Goal: Book appointment/travel/reservation

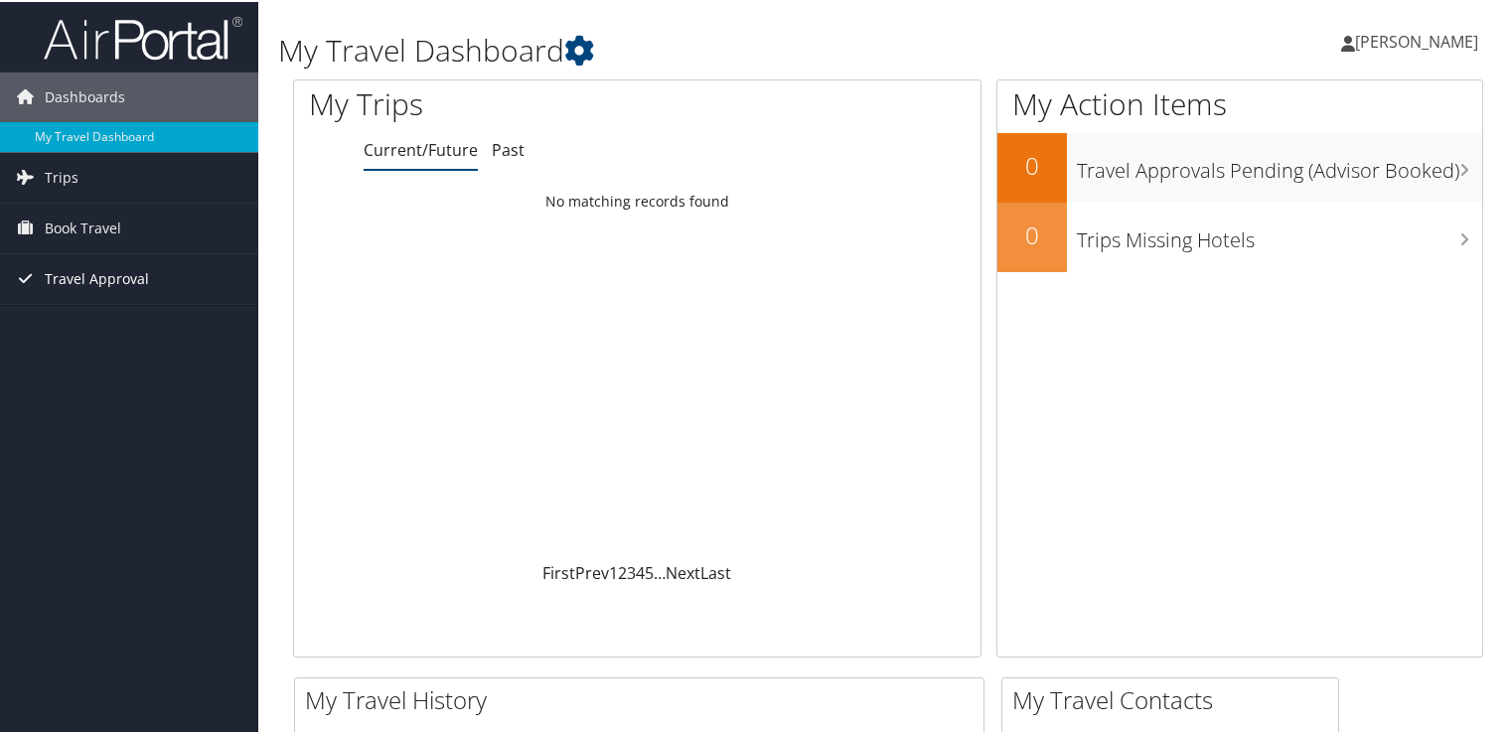
click at [106, 276] on span "Travel Approval" at bounding box center [97, 277] width 104 height 50
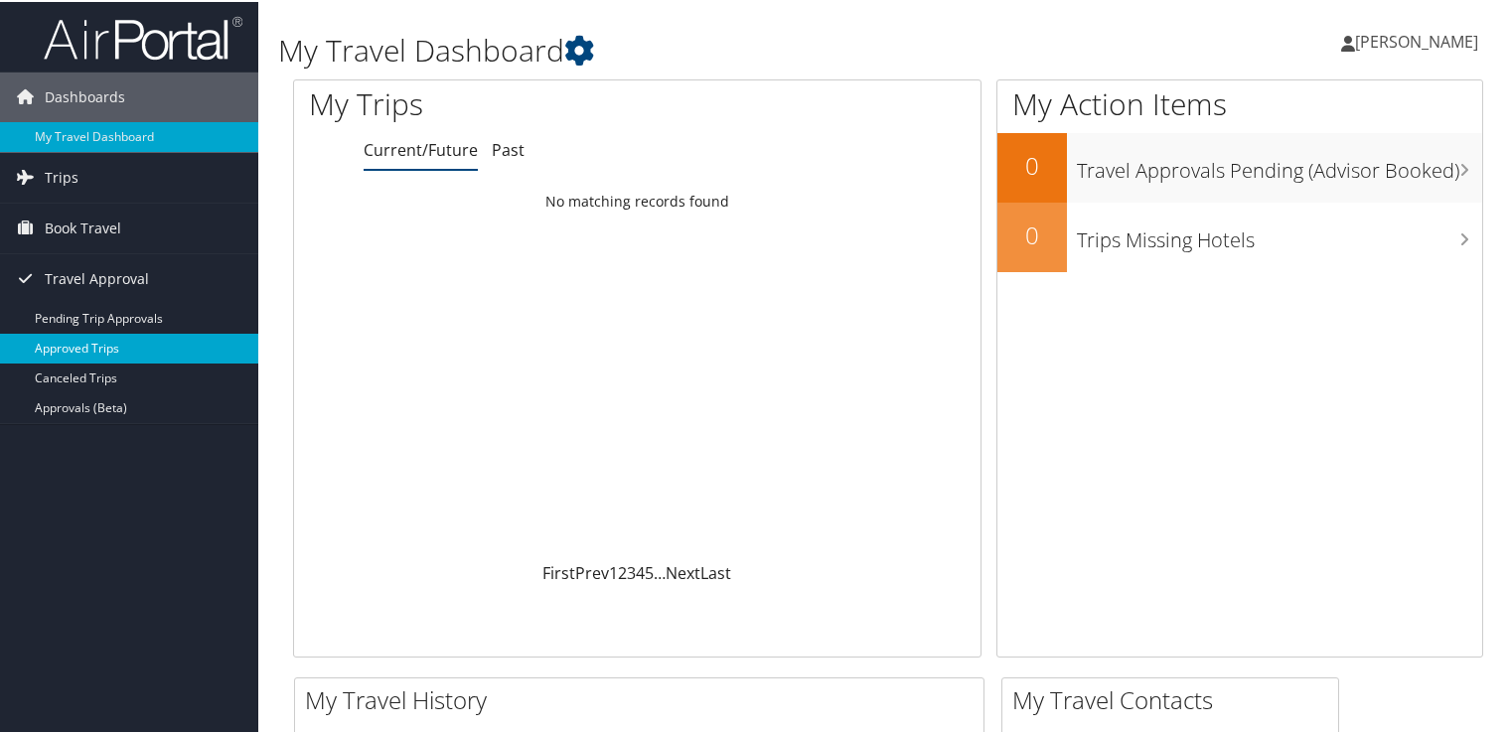
click at [80, 348] on link "Approved Trips" at bounding box center [129, 347] width 258 height 30
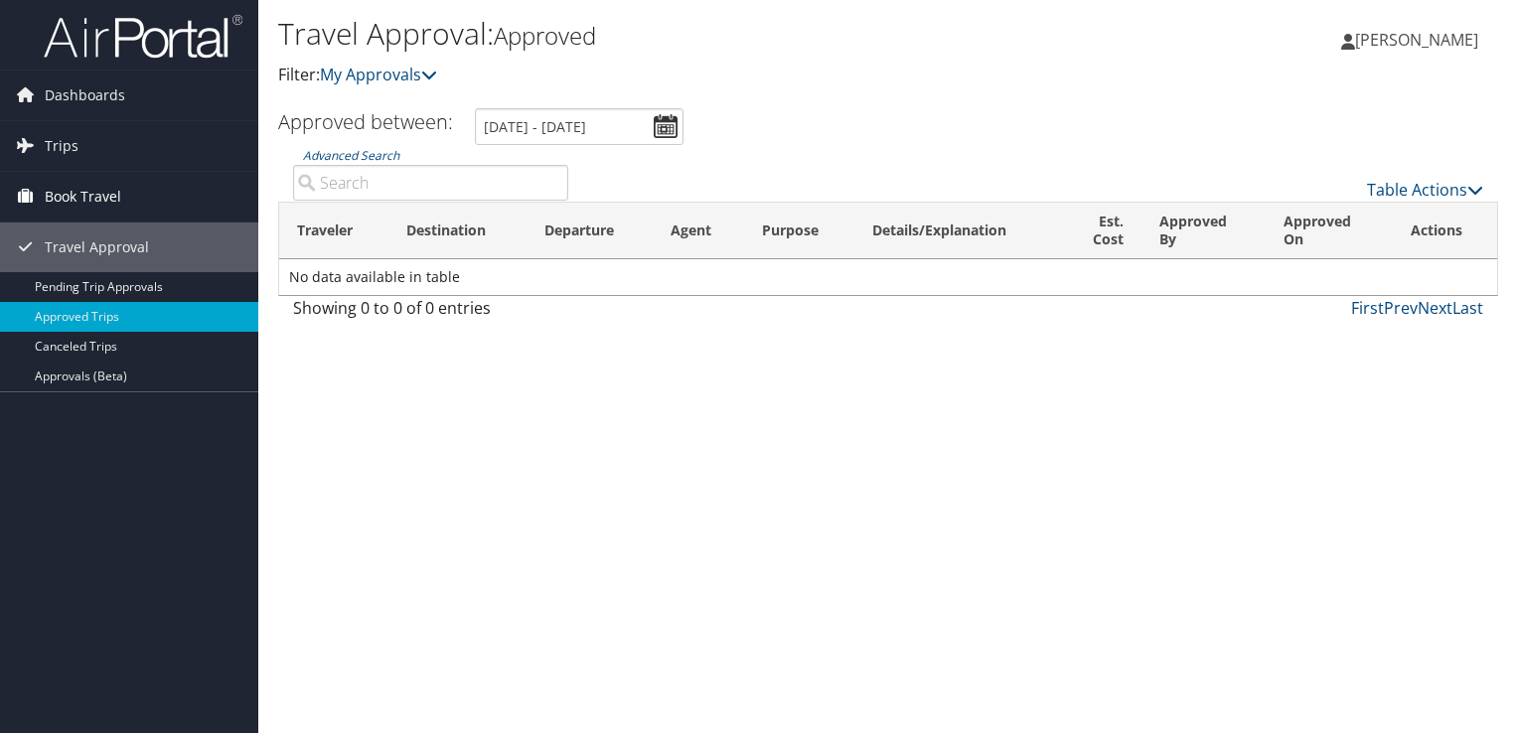
click at [101, 203] on span "Book Travel" at bounding box center [83, 197] width 76 height 50
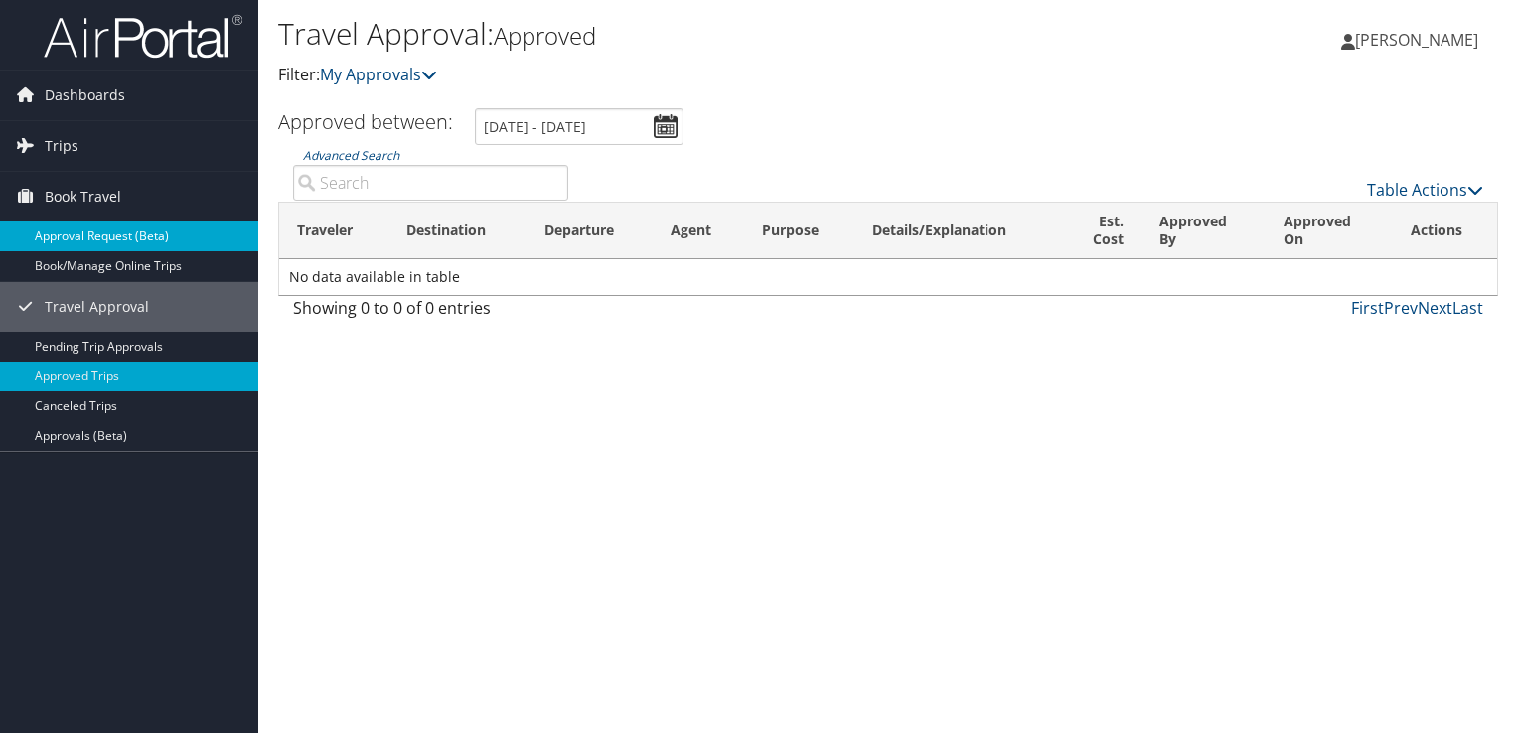
click at [99, 240] on link "Approval Request (Beta)" at bounding box center [129, 237] width 258 height 30
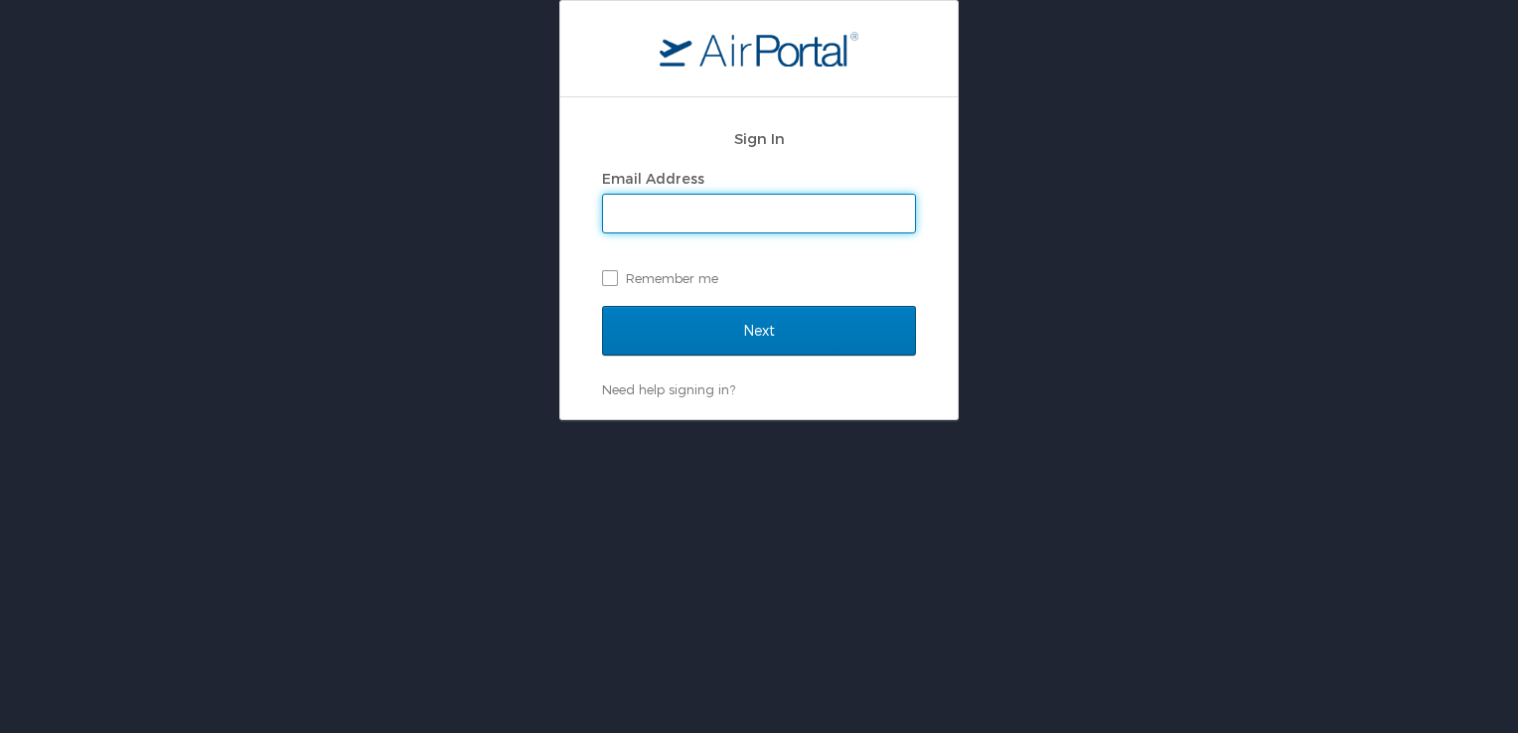
click at [664, 216] on input "Email Address" at bounding box center [759, 214] width 312 height 38
type input "daniela.bostic@howard.edu"
click at [605, 283] on label "Remember me" at bounding box center [759, 278] width 314 height 30
click at [605, 283] on input "Remember me" at bounding box center [608, 276] width 13 height 13
checkbox input "true"
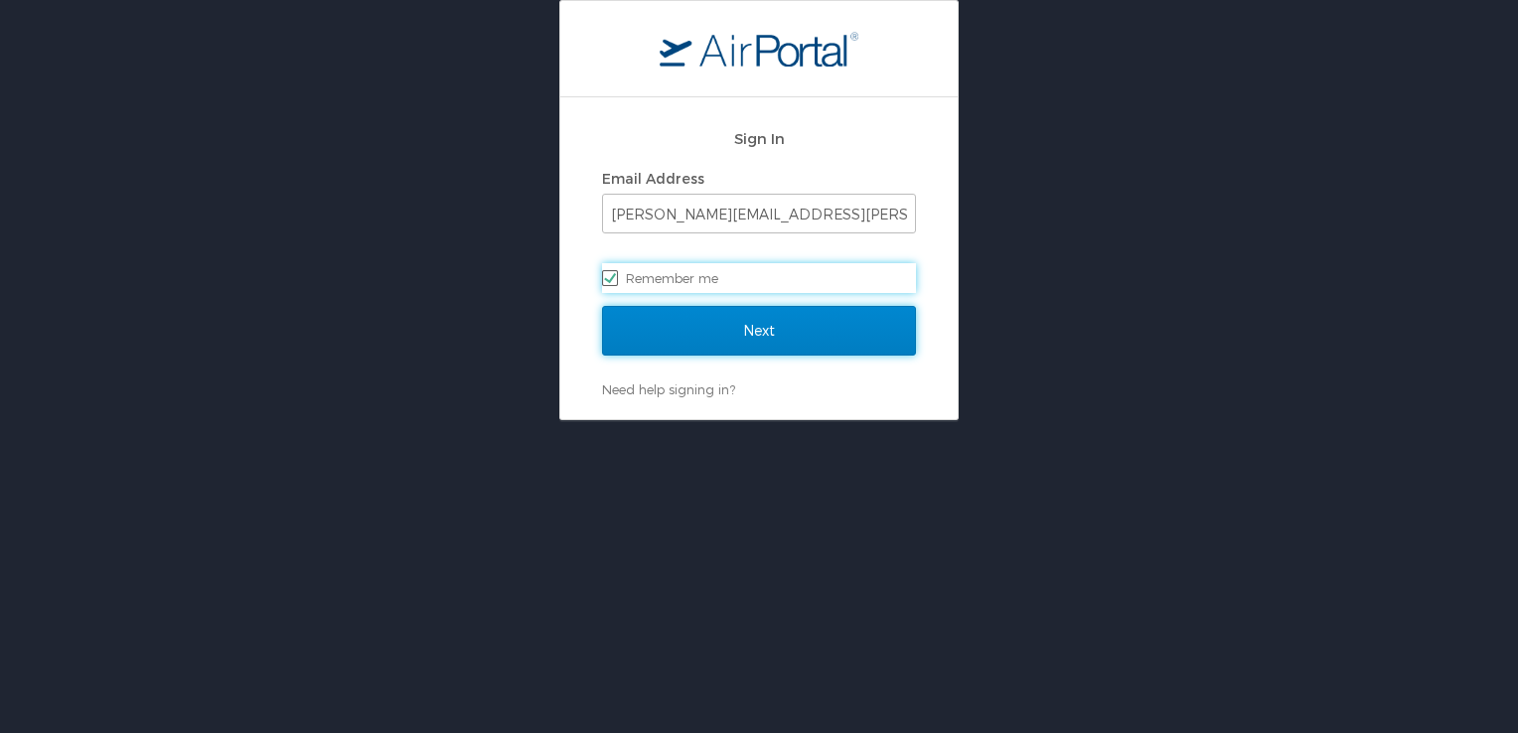
click at [736, 333] on input "Next" at bounding box center [759, 331] width 314 height 50
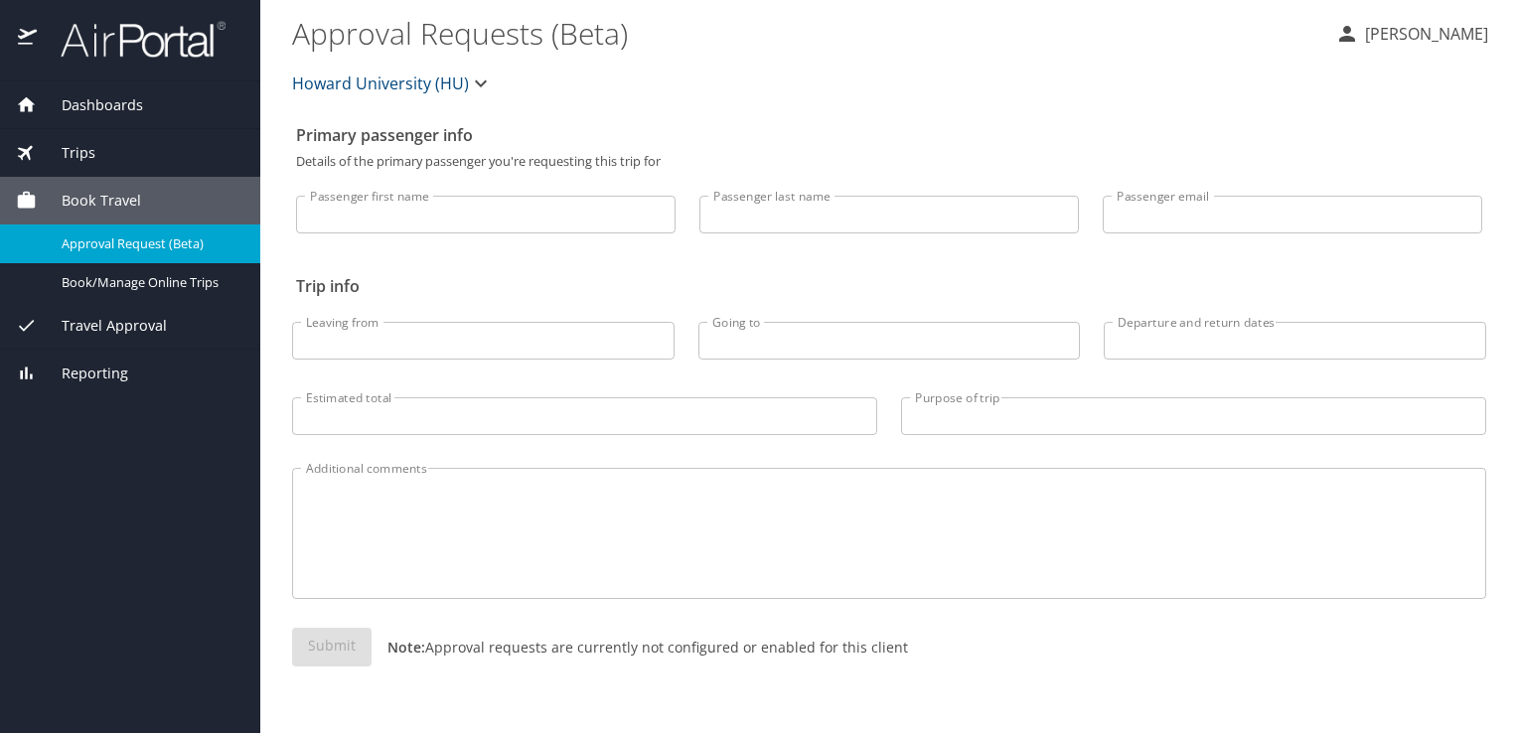
click at [431, 217] on input "Passenger first name" at bounding box center [485, 215] width 379 height 38
type input "Daniela"
type input "Bostic"
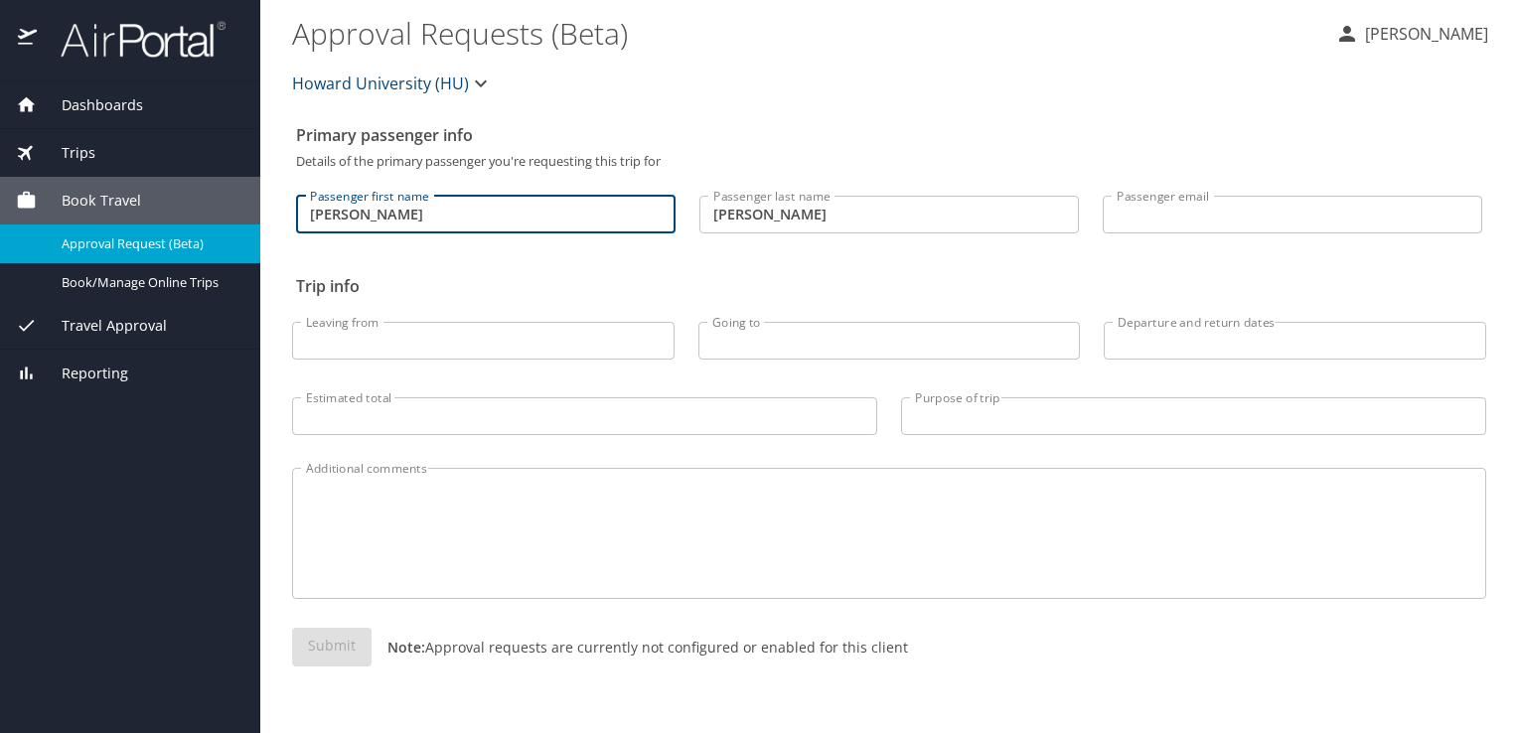
type input "daniela.bostic@howard.edu"
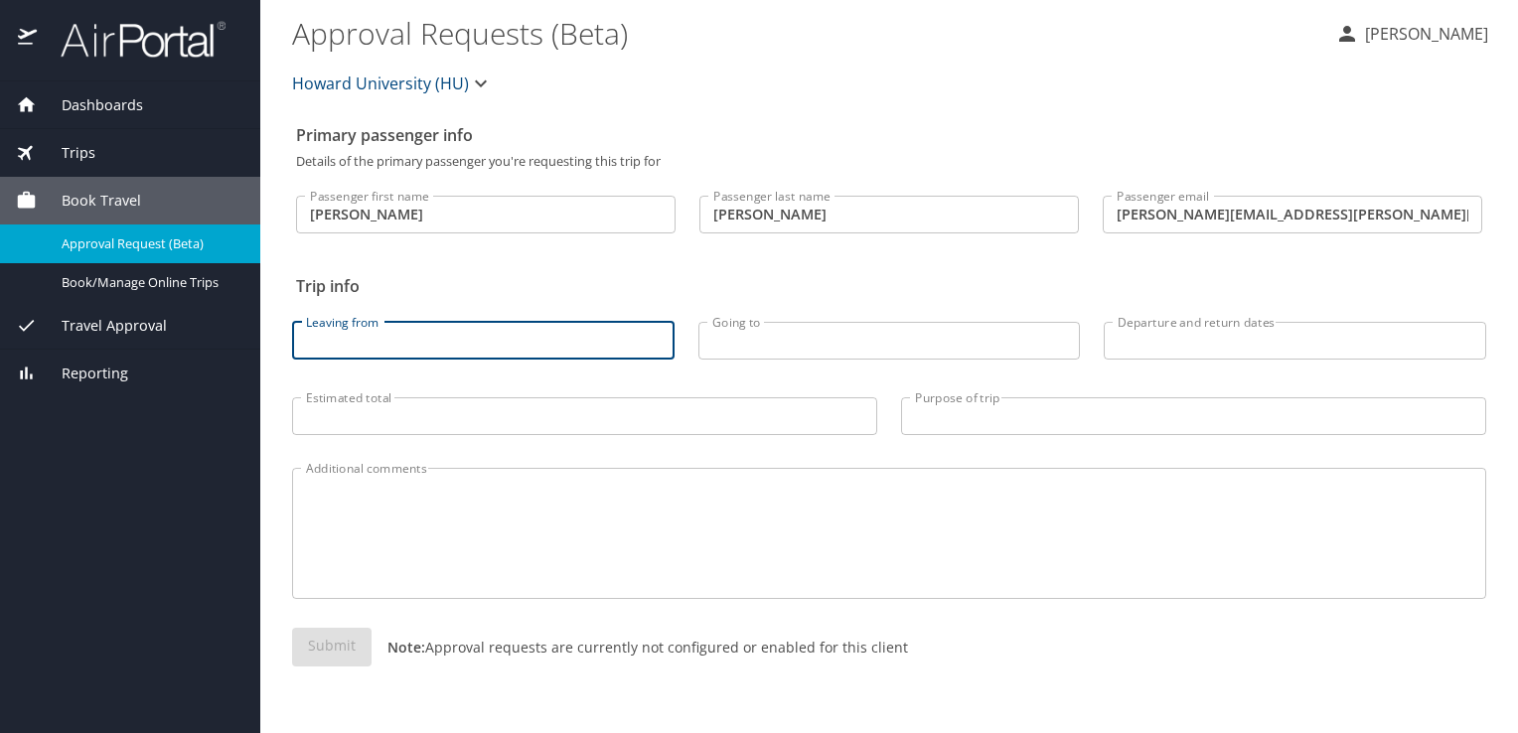
click at [422, 333] on input "Leaving from" at bounding box center [483, 341] width 382 height 38
click at [409, 348] on input "Leaving from" at bounding box center [483, 341] width 382 height 38
type input "Was"
click at [730, 350] on input "Going to" at bounding box center [889, 341] width 382 height 38
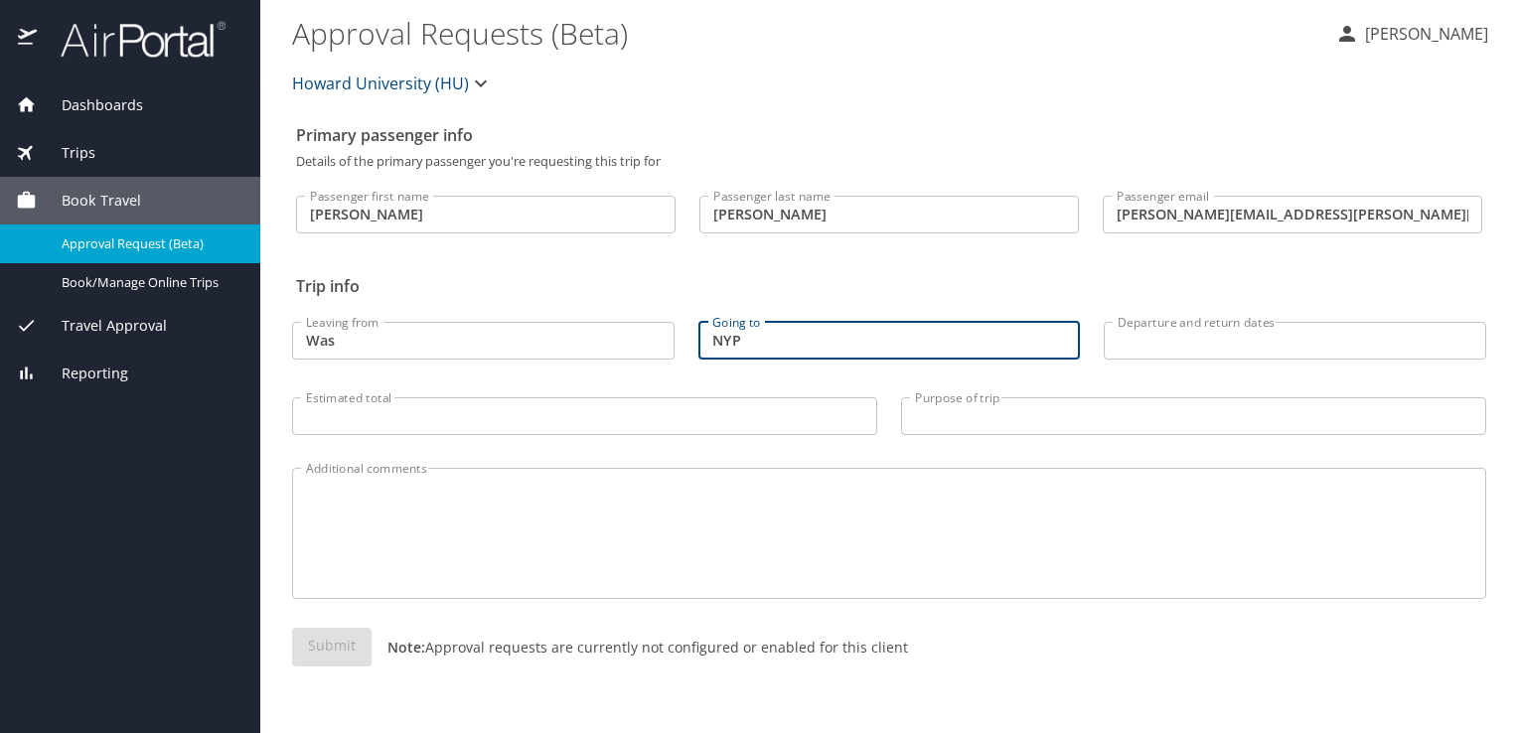
type input "NYP"
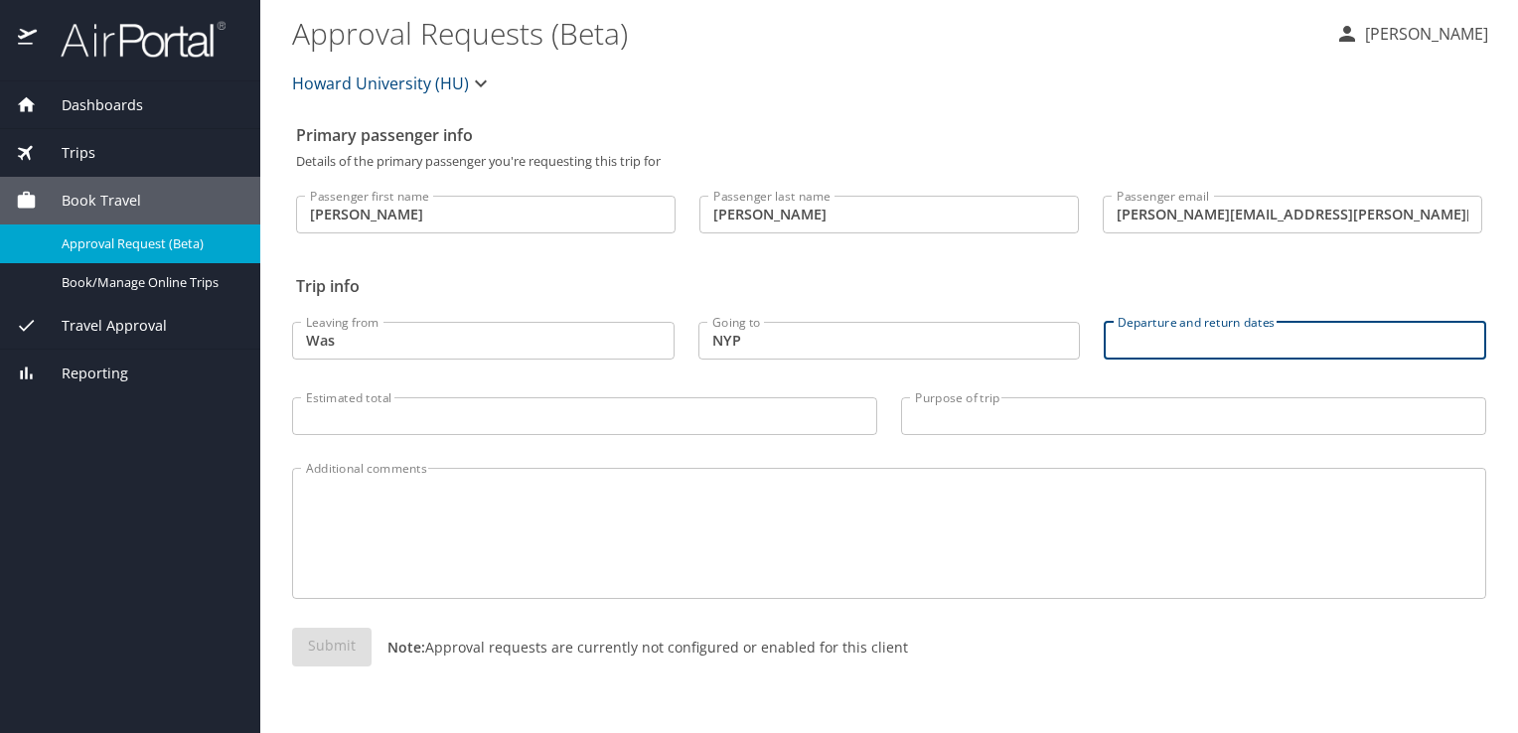
click at [1196, 337] on input "Departure and return dates" at bounding box center [1295, 341] width 382 height 38
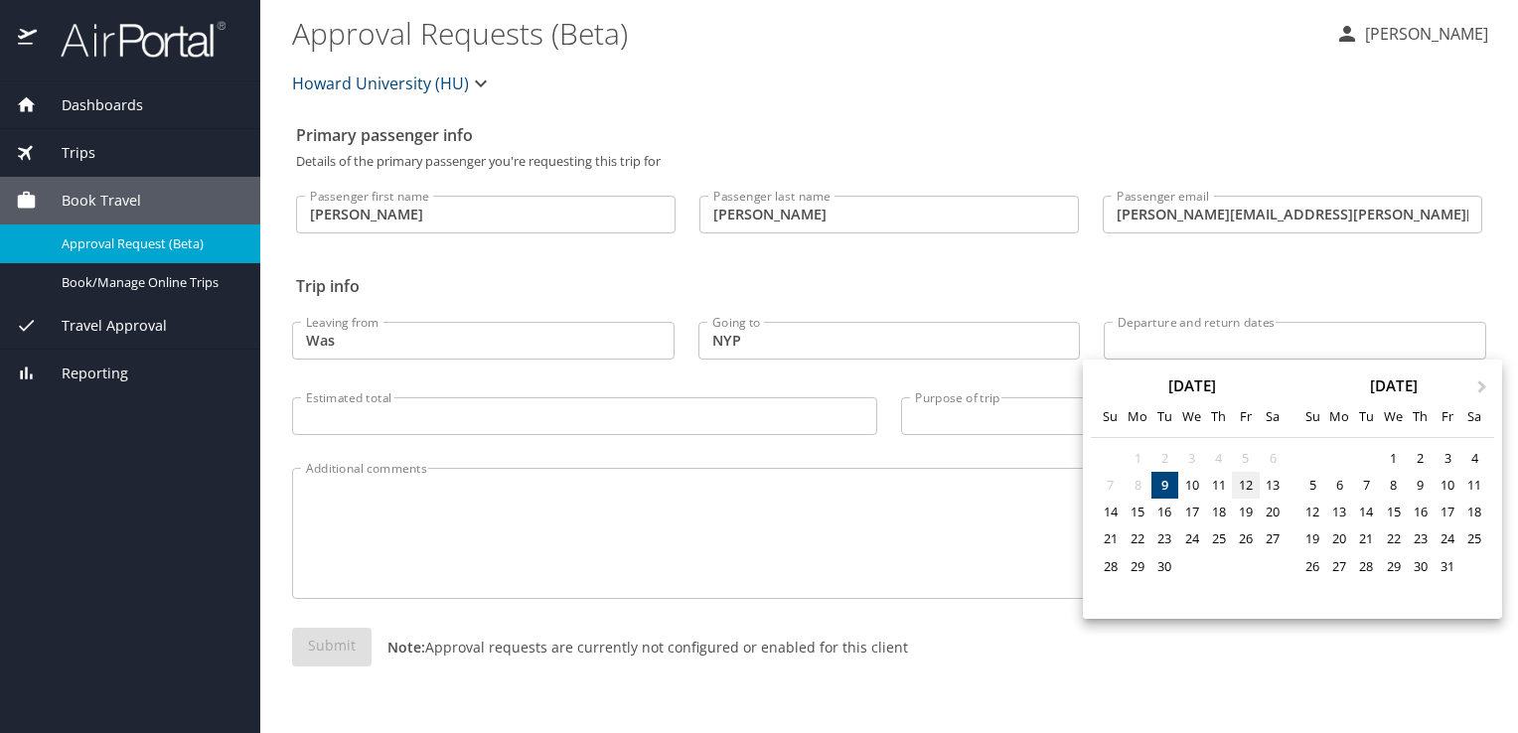
click at [1242, 490] on div "12" at bounding box center [1245, 485] width 27 height 27
click at [1117, 510] on div "14" at bounding box center [1110, 512] width 27 height 27
type input "09/12/2025 🠦 09/14/2025"
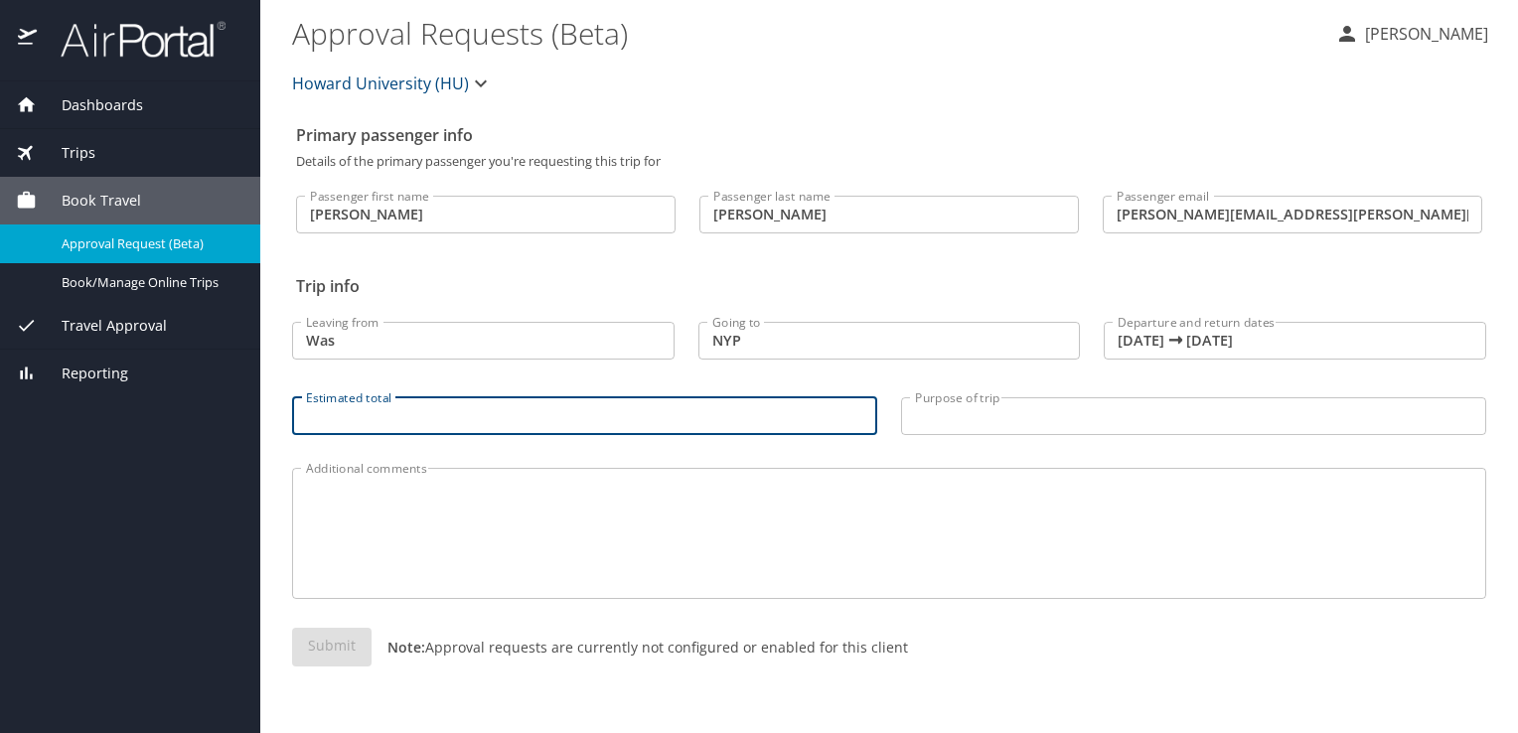
click at [555, 410] on input "Estimated total" at bounding box center [584, 416] width 585 height 38
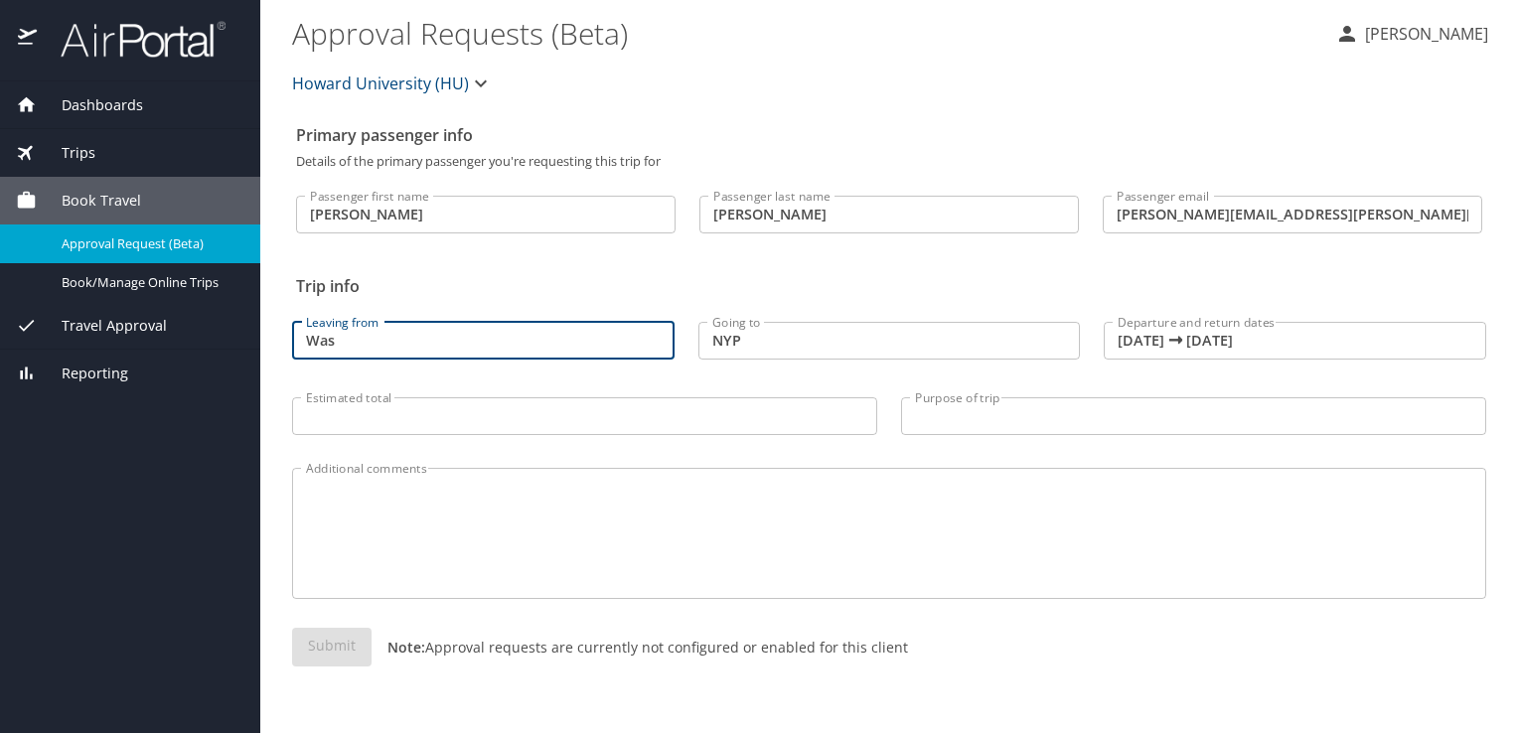
drag, startPoint x: 368, startPoint y: 339, endPoint x: 277, endPoint y: 339, distance: 90.4
click at [277, 339] on main "Approval Requests (Beta) Daniela Bostic Howard University (HU) Primary passenge…" at bounding box center [889, 366] width 1258 height 733
type input "WAS"
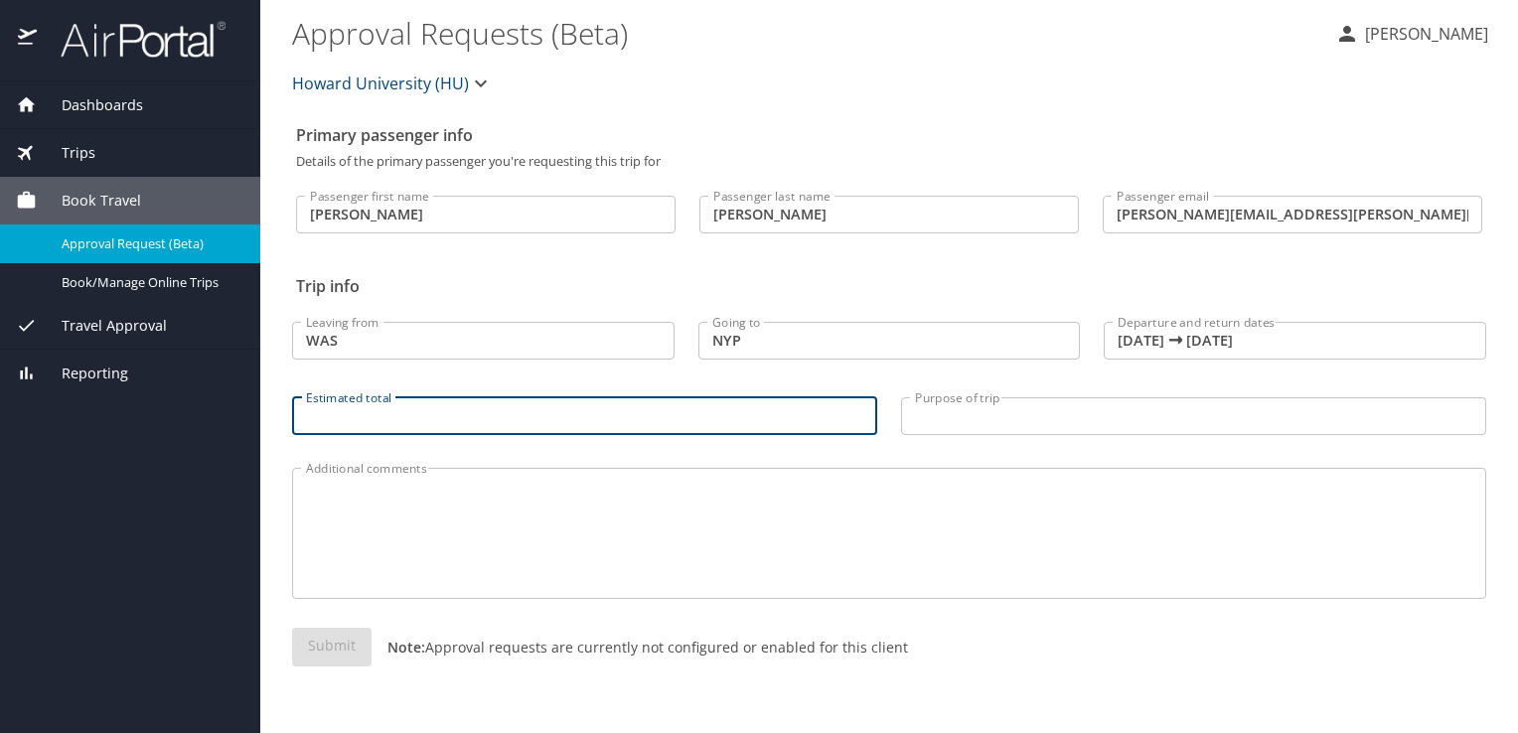
click at [367, 408] on input "Estimated total" at bounding box center [584, 416] width 585 height 38
type input "383"
click at [962, 411] on input "Purpose of trip" at bounding box center [1193, 416] width 585 height 38
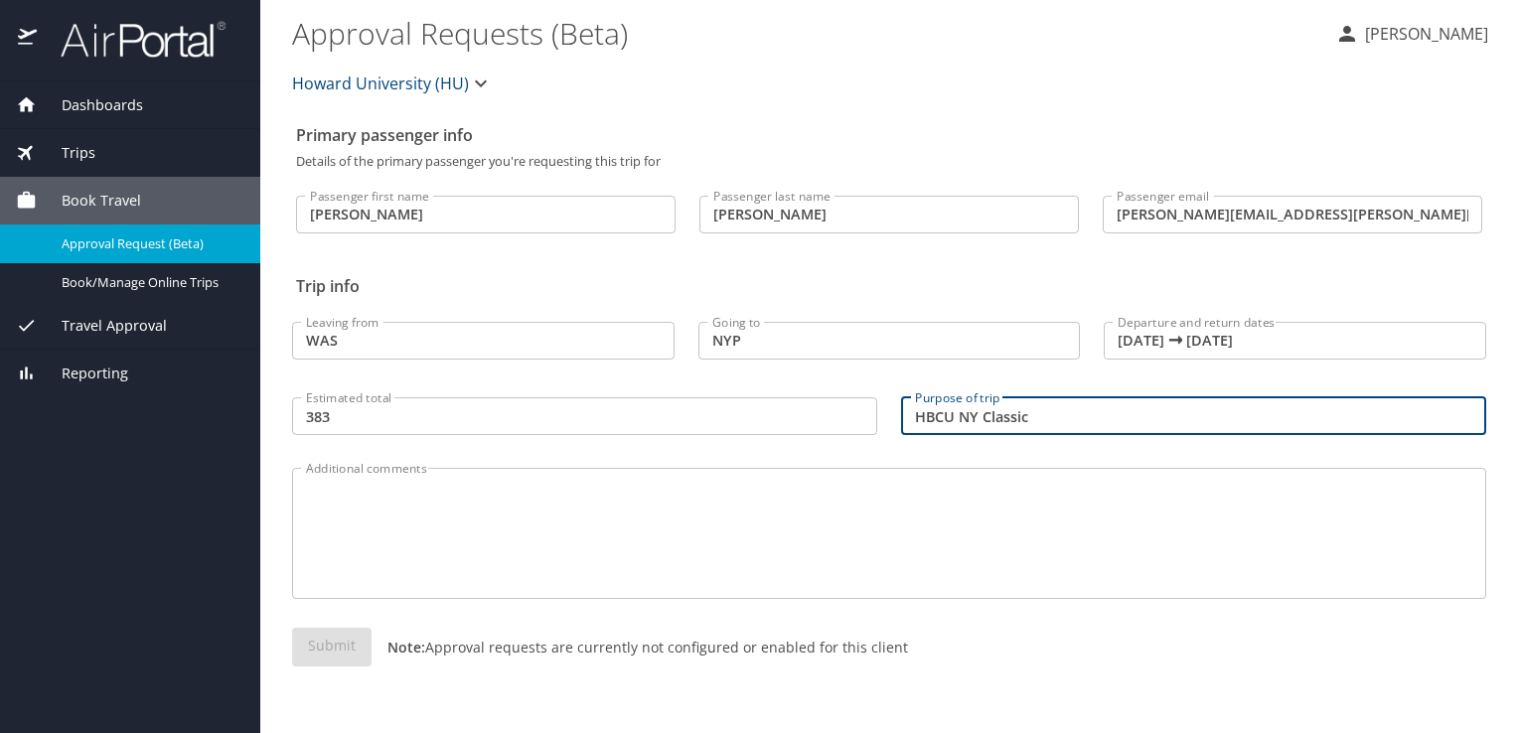
type input "HBCU NY Classic"
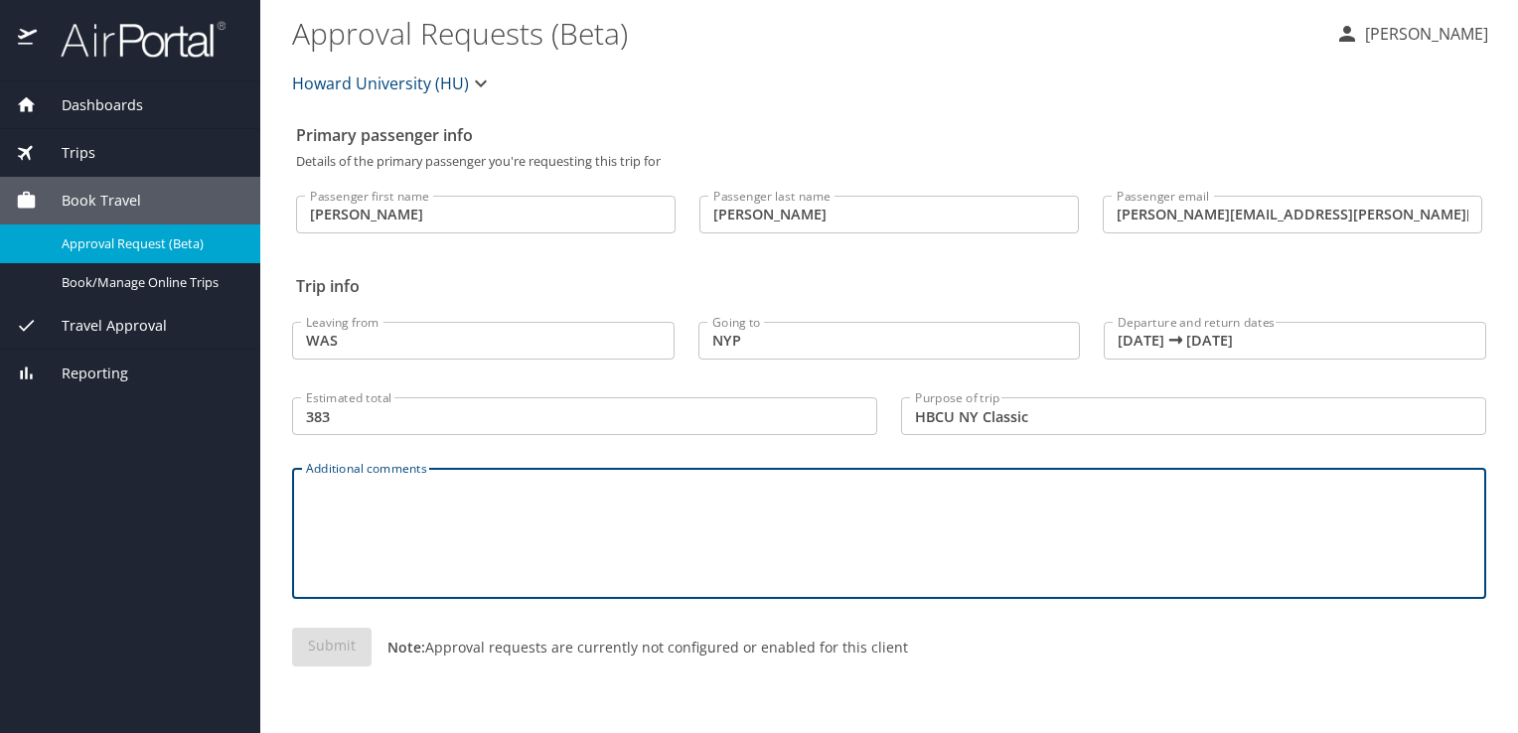
click at [769, 529] on textarea "Additional comments" at bounding box center [889, 534] width 1166 height 94
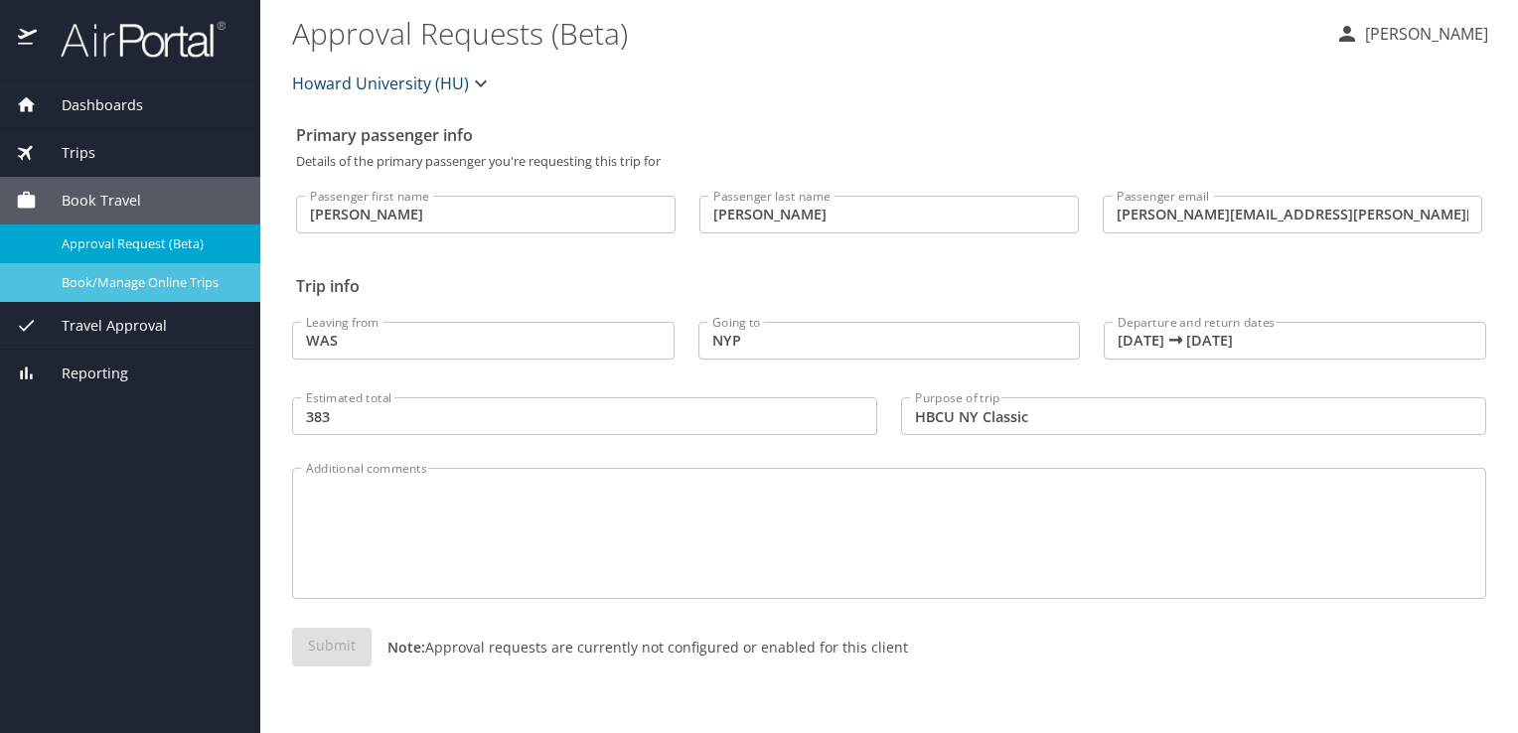
click at [147, 283] on span "Book/Manage Online Trips" at bounding box center [149, 282] width 175 height 19
